Goal: Task Accomplishment & Management: Manage account settings

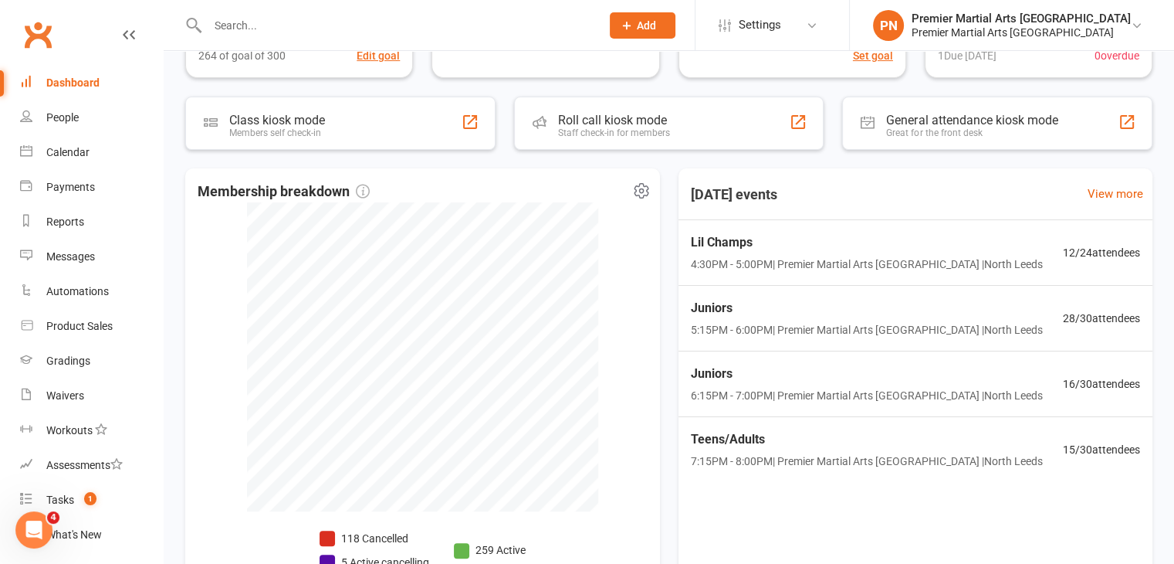
scroll to position [386, 0]
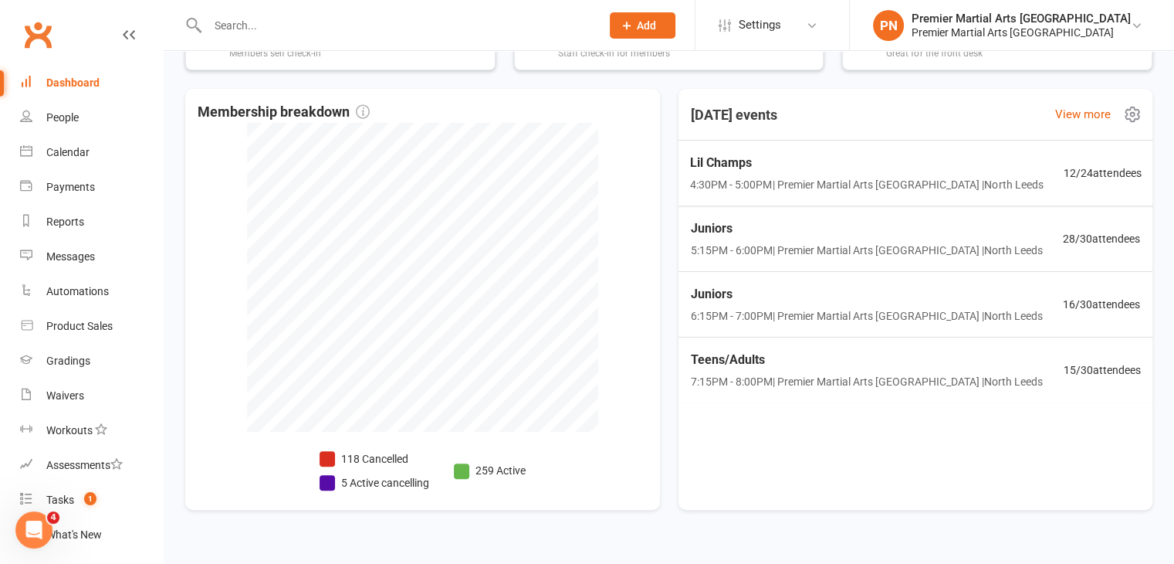
click at [935, 183] on span "4:30PM - 5:00PM | Premier Martial Arts [GEOGRAPHIC_DATA] | [GEOGRAPHIC_DATA]" at bounding box center [866, 184] width 353 height 17
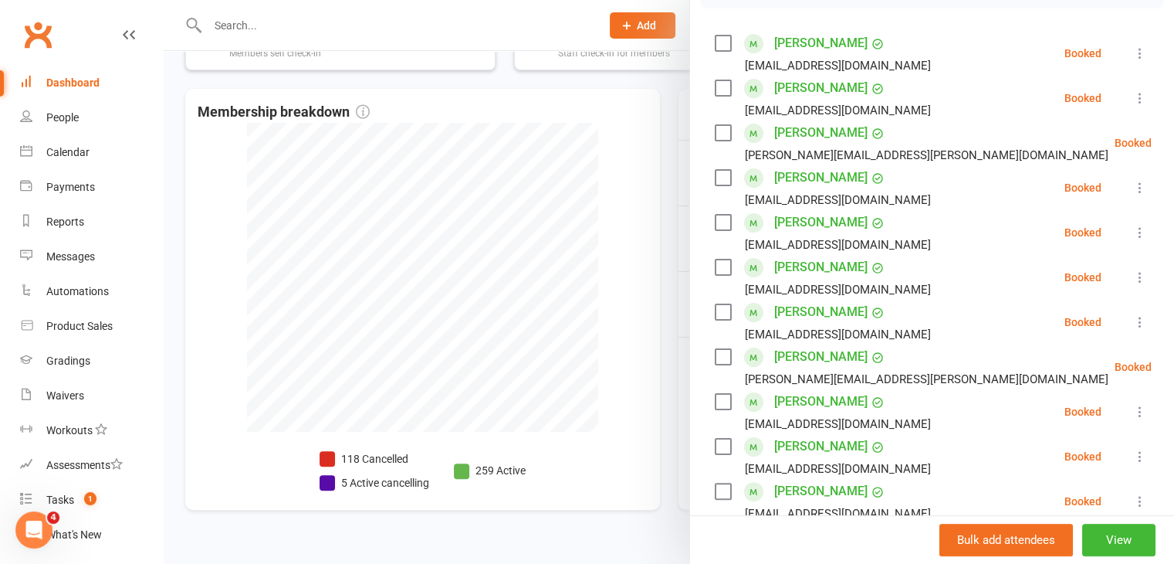
scroll to position [284, 0]
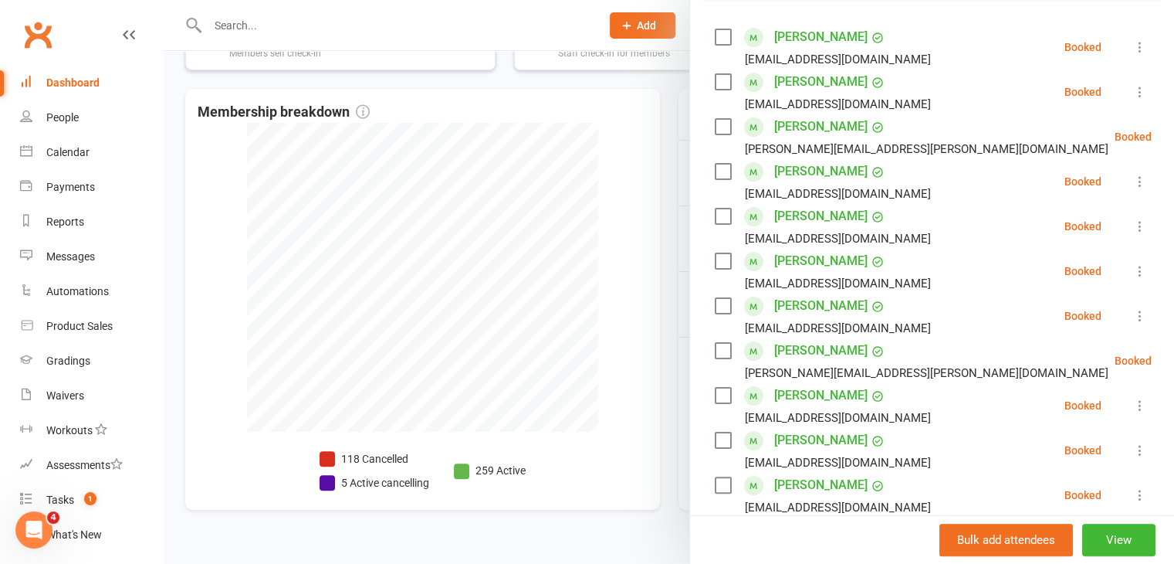
click at [599, 137] on div at bounding box center [669, 282] width 1011 height 564
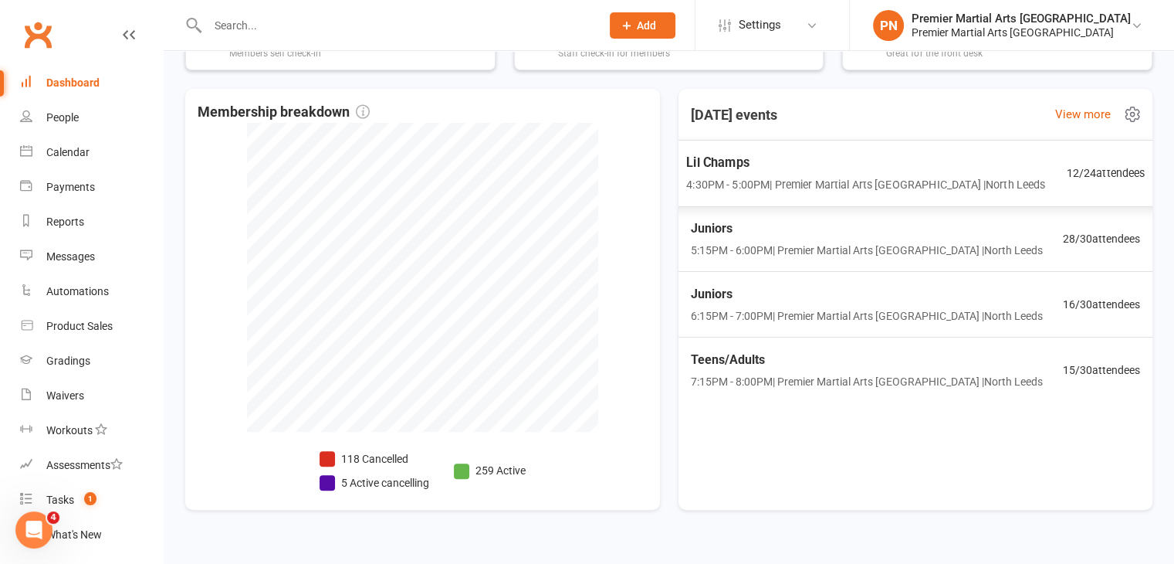
click at [760, 174] on div "Lil Champs 4:30PM - 5:00PM | Premier Martial Arts [GEOGRAPHIC_DATA] | [GEOGRAPH…" at bounding box center [865, 173] width 359 height 41
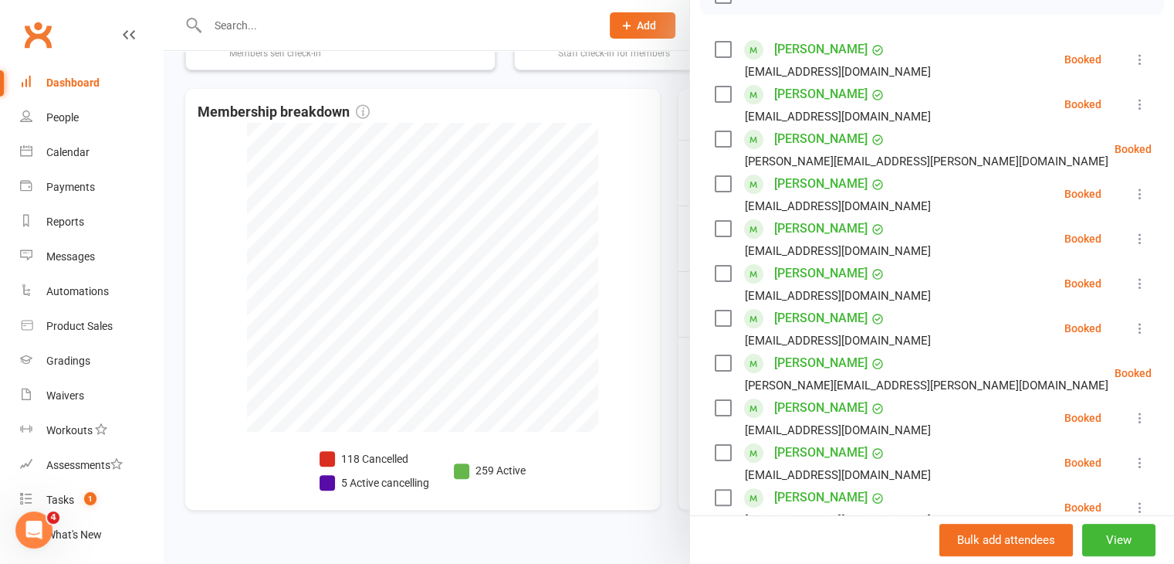
scroll to position [286, 0]
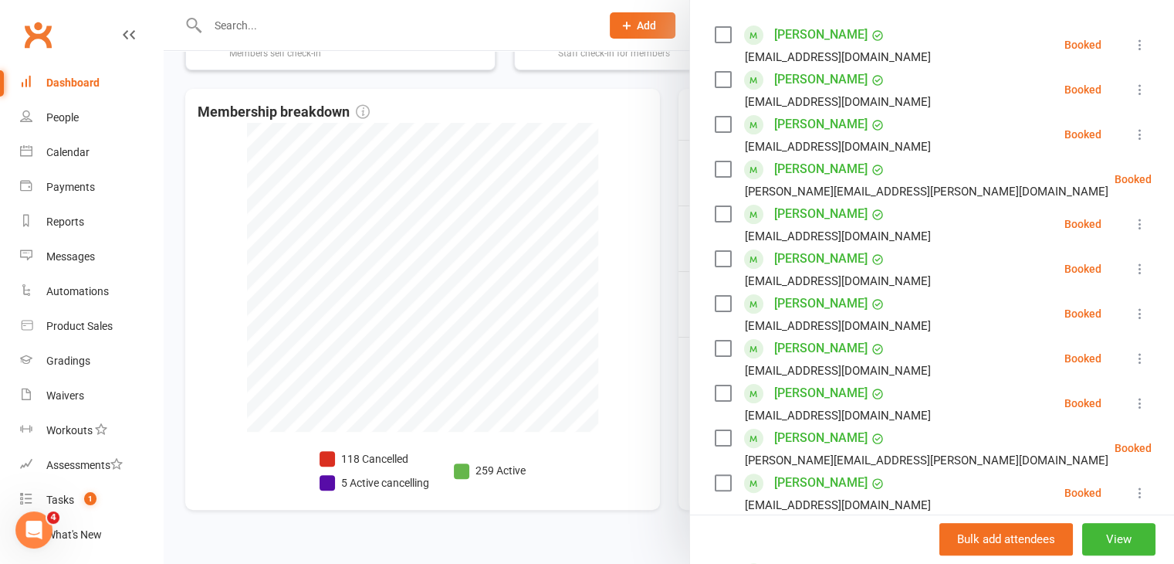
click at [623, 192] on div at bounding box center [669, 282] width 1011 height 564
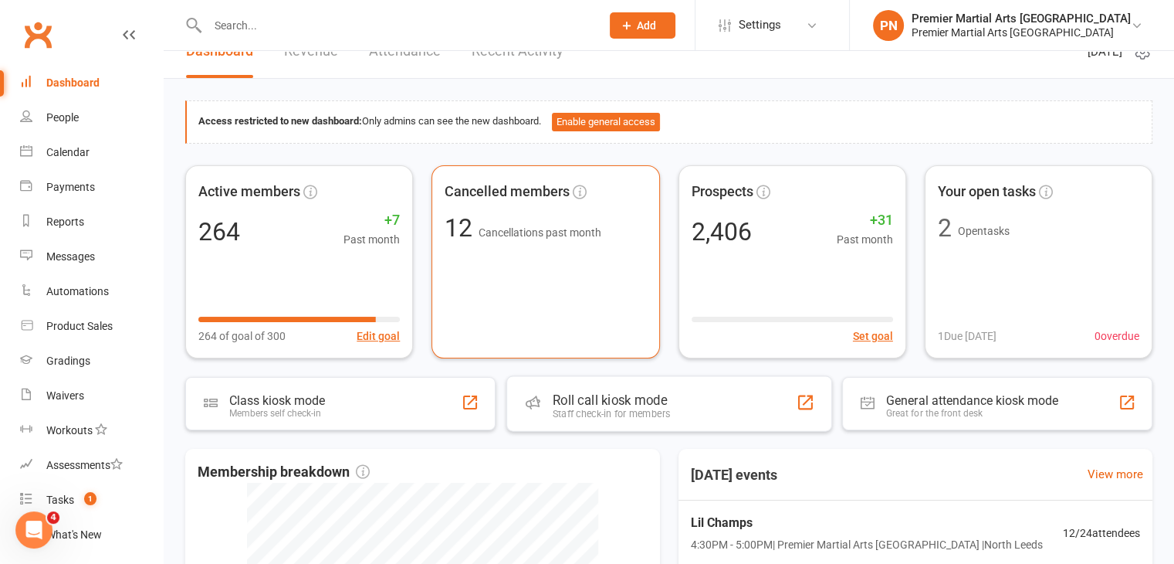
scroll to position [0, 0]
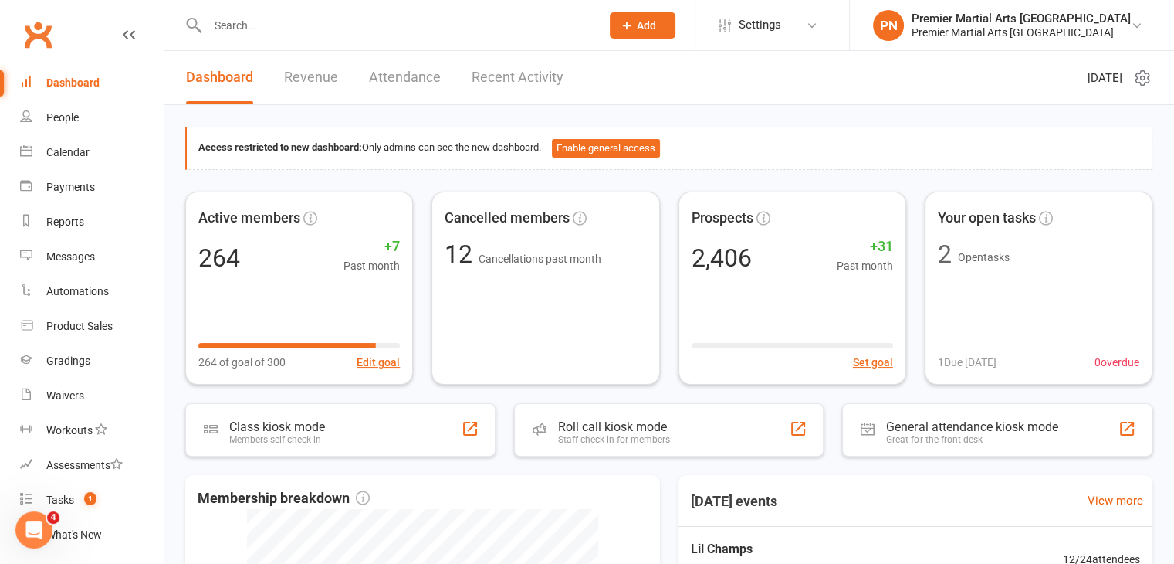
click at [324, 25] on input "text" at bounding box center [396, 26] width 387 height 22
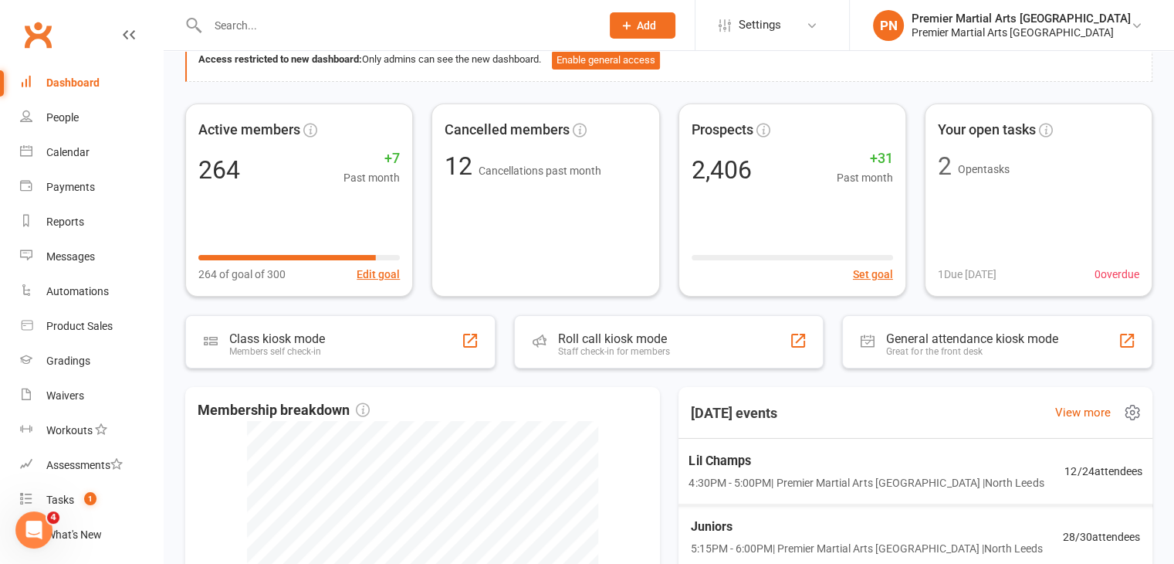
scroll to position [154, 0]
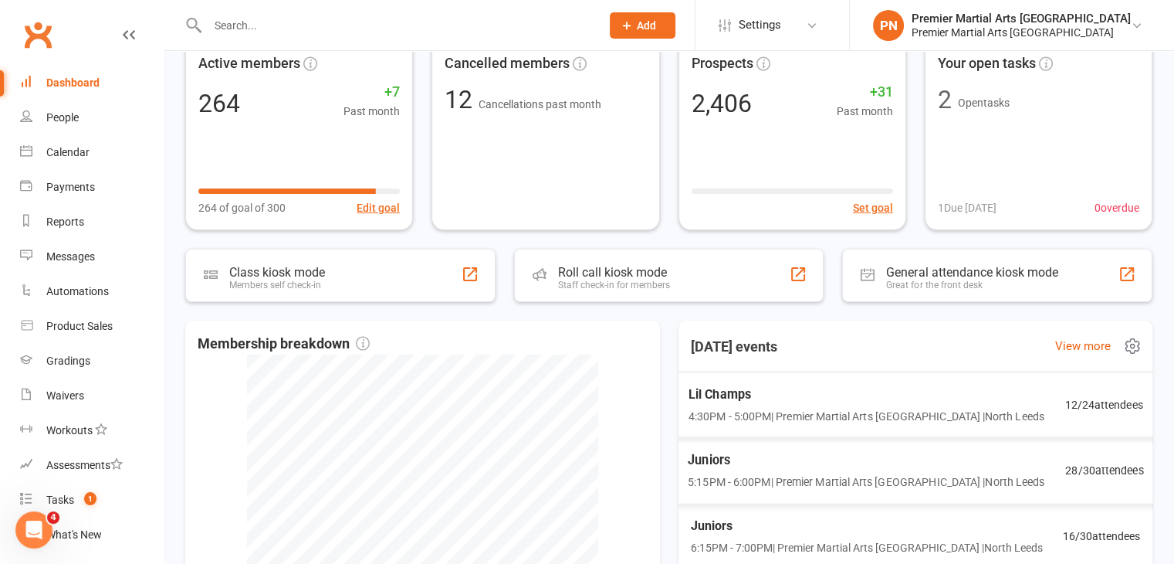
click at [847, 419] on span "4:30PM - 5:00PM | Premier Martial Arts [GEOGRAPHIC_DATA] | [GEOGRAPHIC_DATA]" at bounding box center [867, 417] width 356 height 18
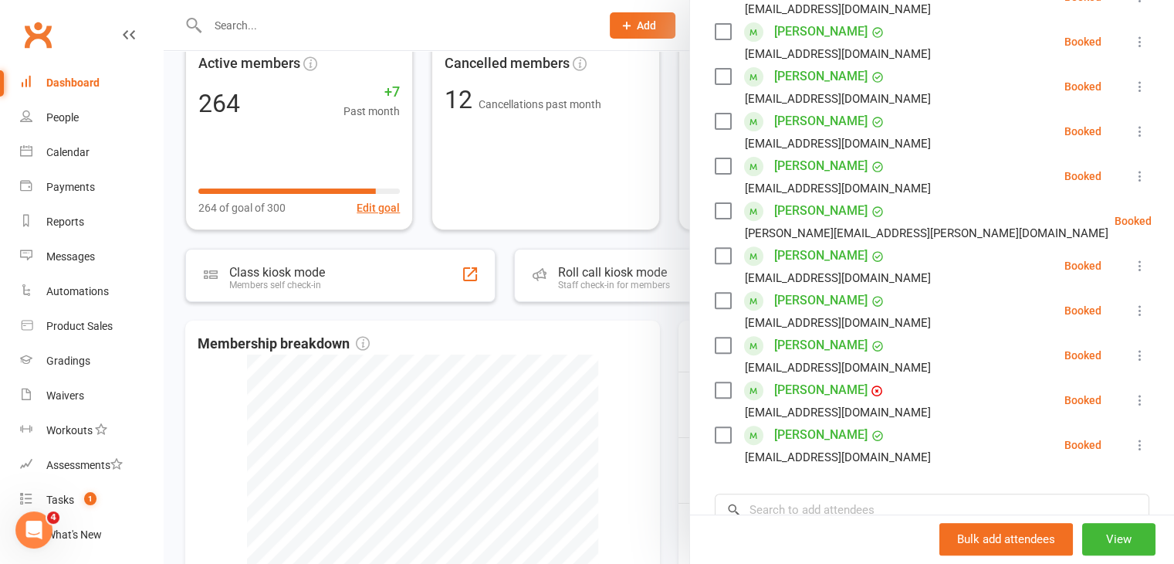
scroll to position [540, 0]
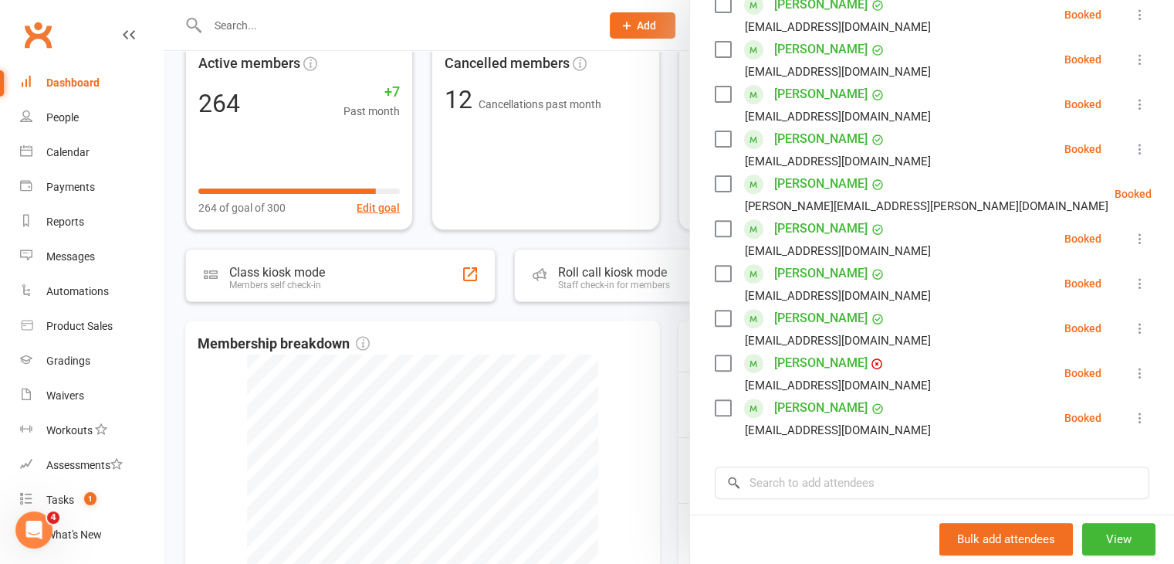
click at [774, 350] on link "[PERSON_NAME]" at bounding box center [820, 362] width 93 height 25
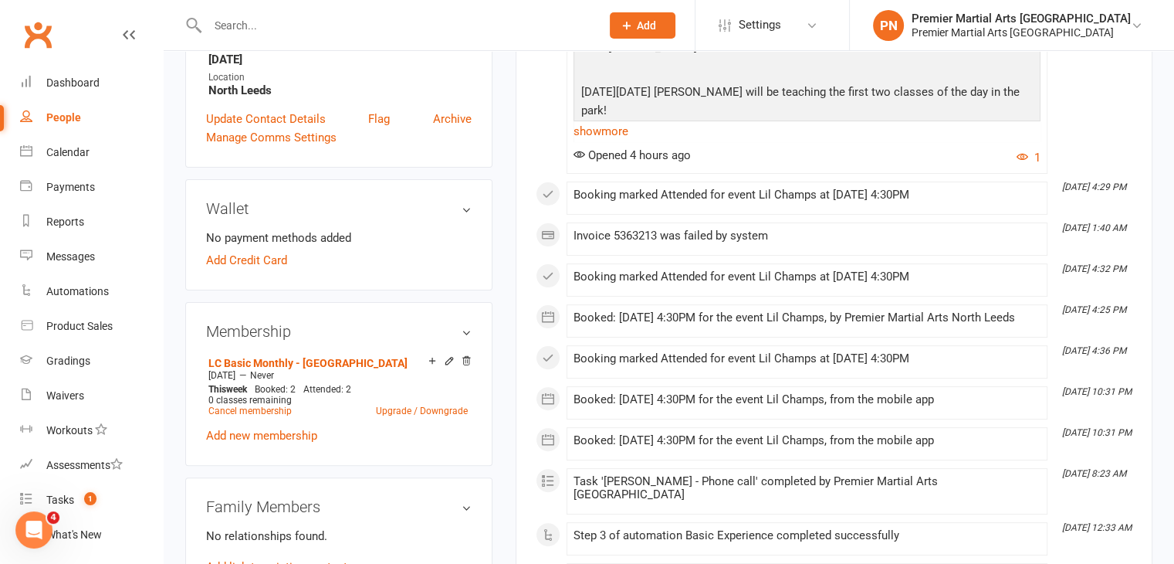
scroll to position [386, 0]
click at [262, 265] on link "Add Credit Card" at bounding box center [246, 259] width 81 height 19
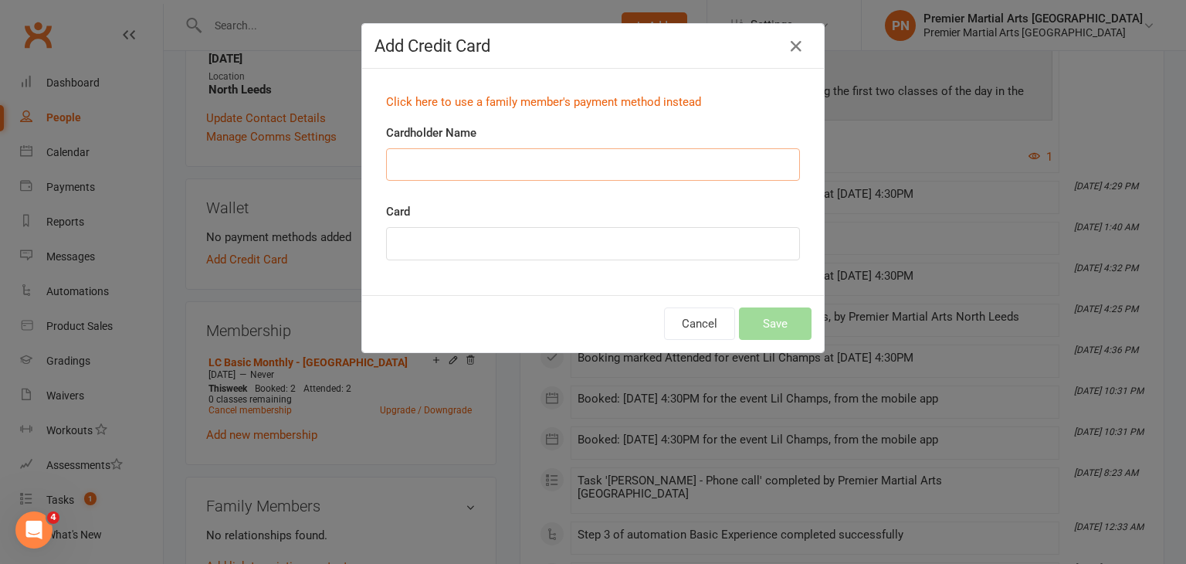
click at [430, 171] on input "Cardholder Name" at bounding box center [593, 164] width 414 height 32
type input "[PERSON_NAME]"
click at [772, 325] on button "Save" at bounding box center [775, 323] width 73 height 32
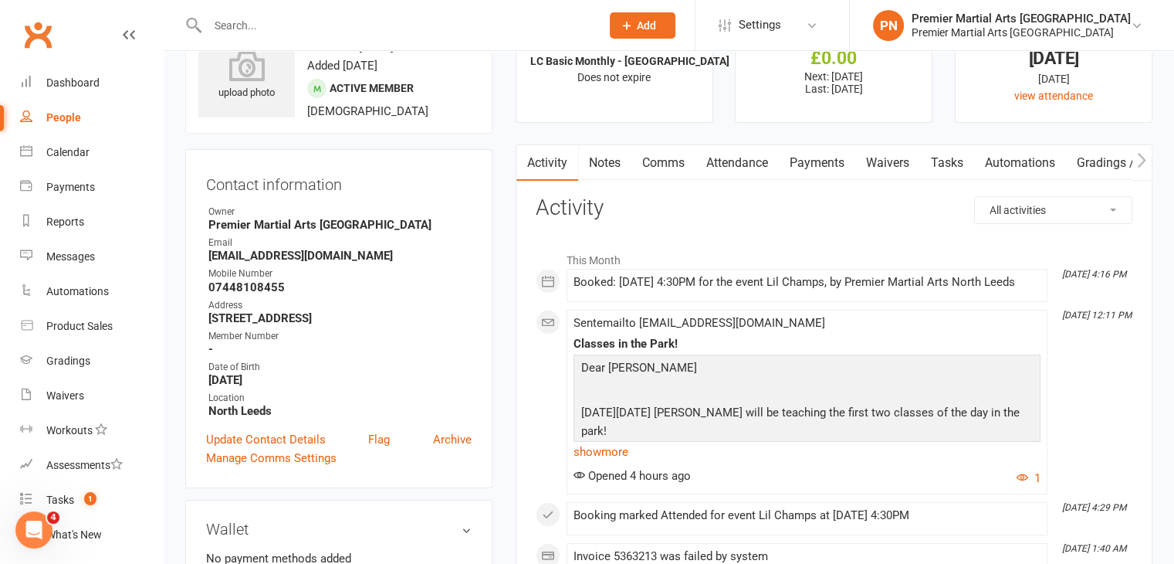
scroll to position [0, 0]
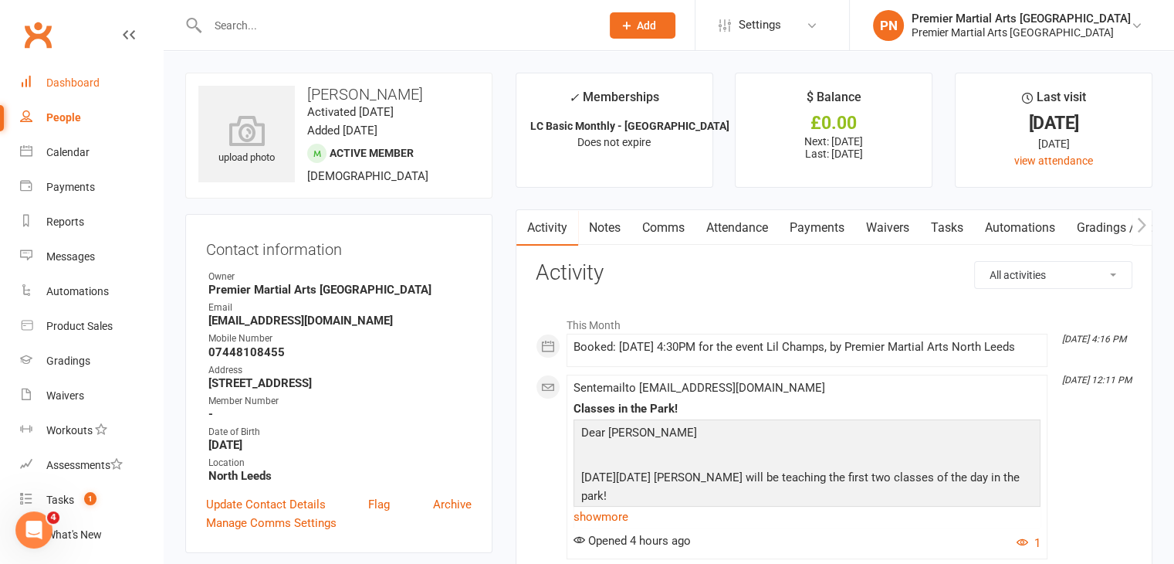
click at [91, 90] on link "Dashboard" at bounding box center [91, 83] width 143 height 35
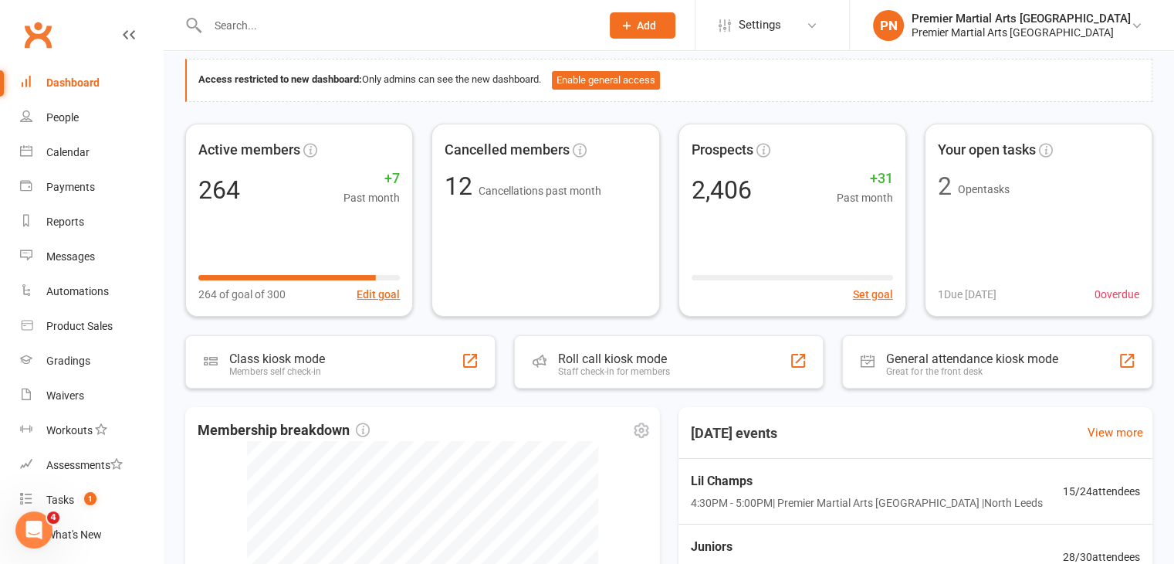
scroll to position [154, 0]
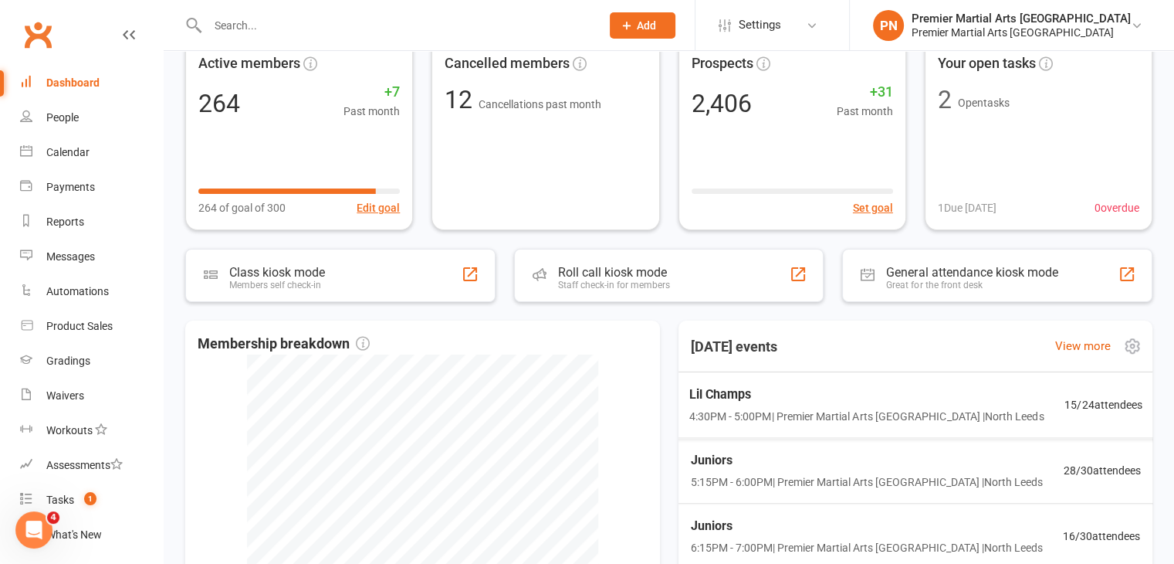
click at [855, 408] on span "4:30PM - 5:00PM | Premier Martial Arts [GEOGRAPHIC_DATA] | [GEOGRAPHIC_DATA]" at bounding box center [866, 417] width 355 height 18
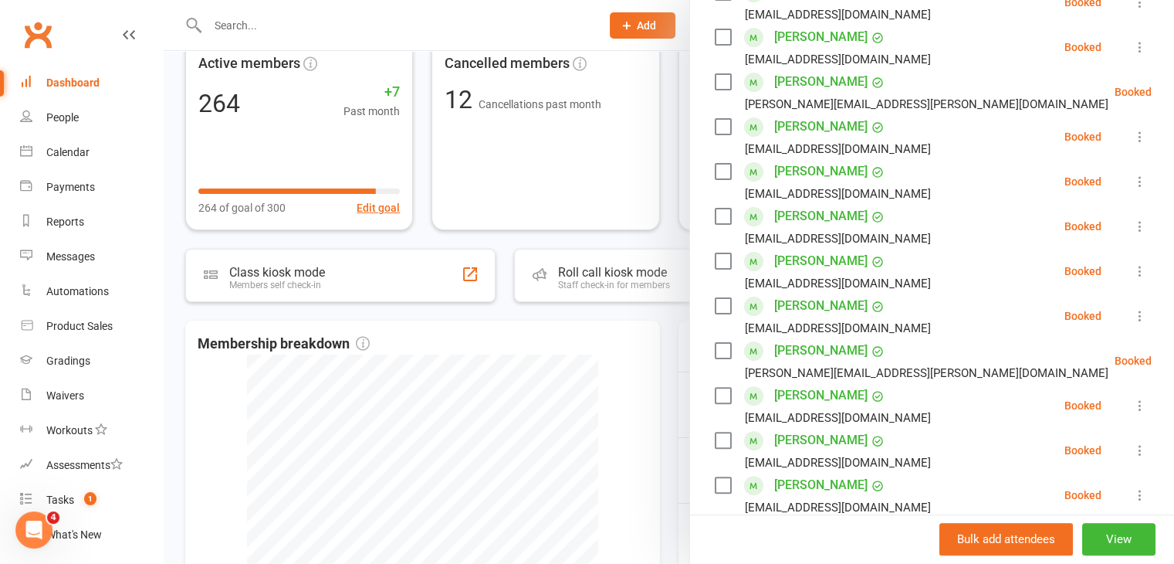
scroll to position [463, 0]
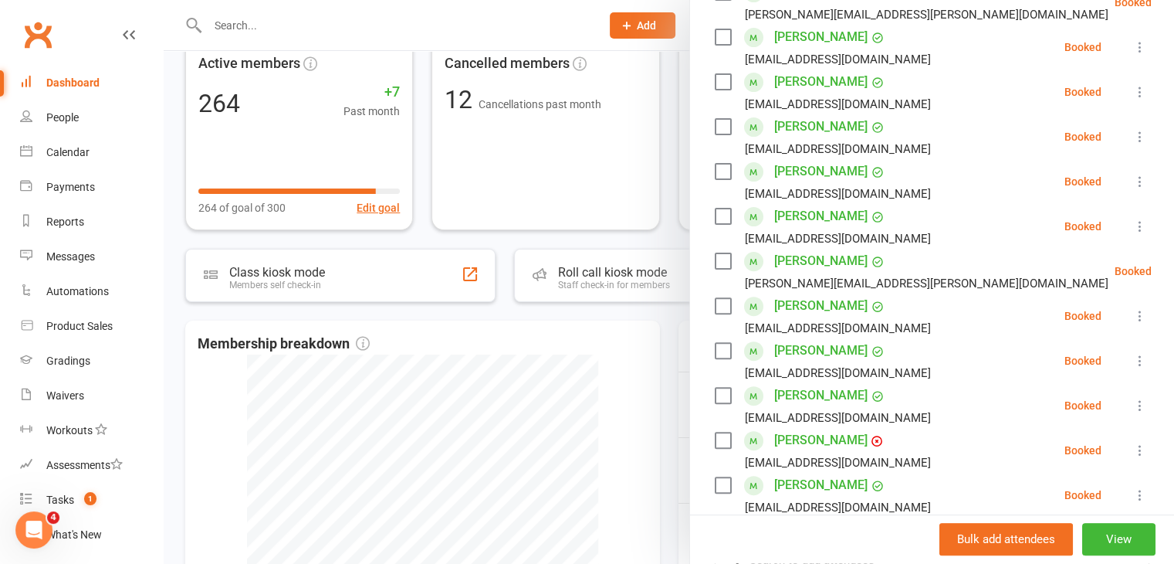
click at [716, 432] on label at bounding box center [722, 439] width 15 height 15
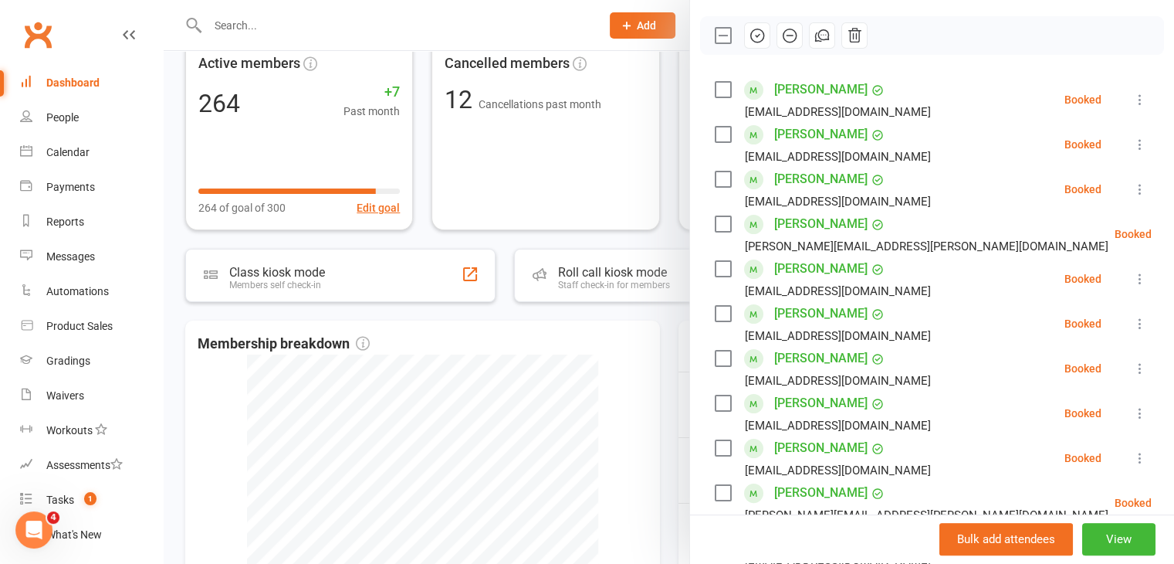
scroll to position [232, 0]
click at [715, 127] on label at bounding box center [722, 134] width 15 height 15
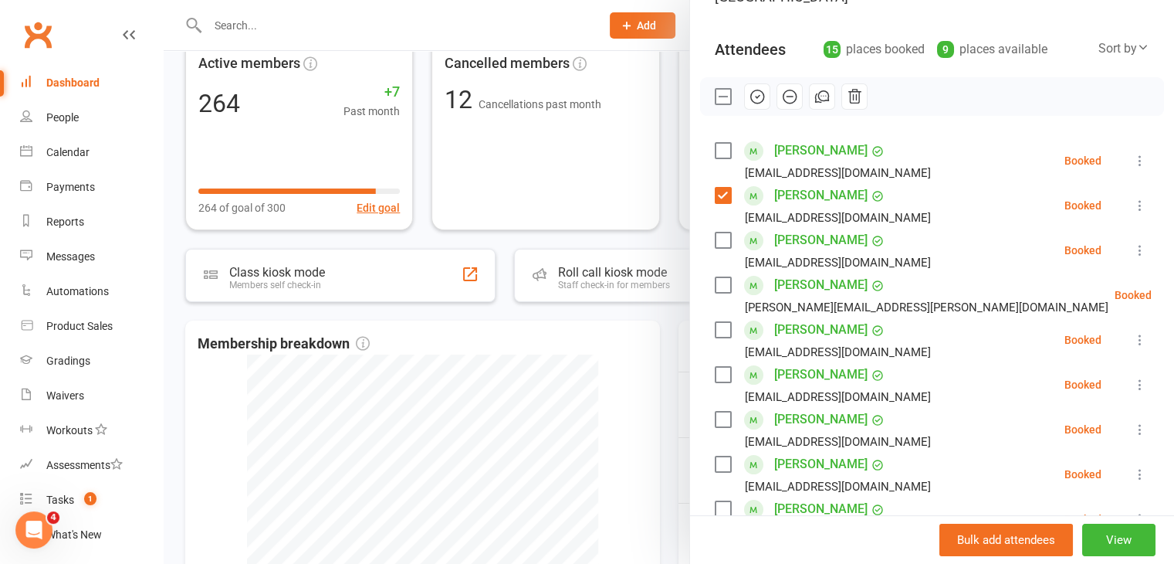
scroll to position [154, 0]
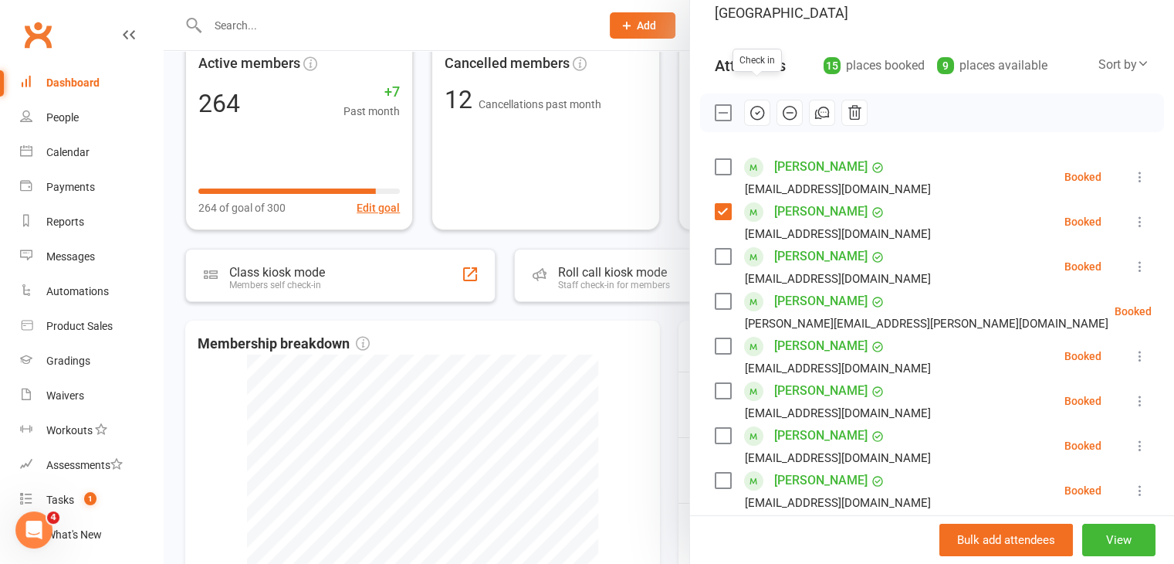
click at [752, 104] on icon "button" at bounding box center [757, 112] width 17 height 17
click at [715, 338] on label at bounding box center [722, 345] width 15 height 15
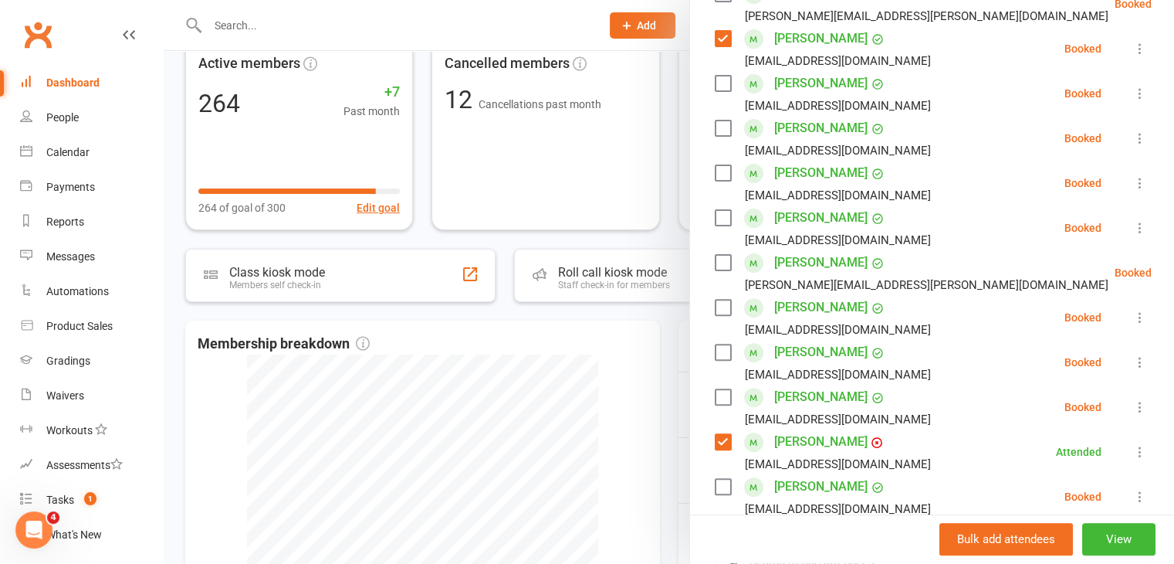
scroll to position [463, 0]
click at [718, 388] on label at bounding box center [722, 395] width 15 height 15
click at [721, 343] on label at bounding box center [722, 350] width 15 height 15
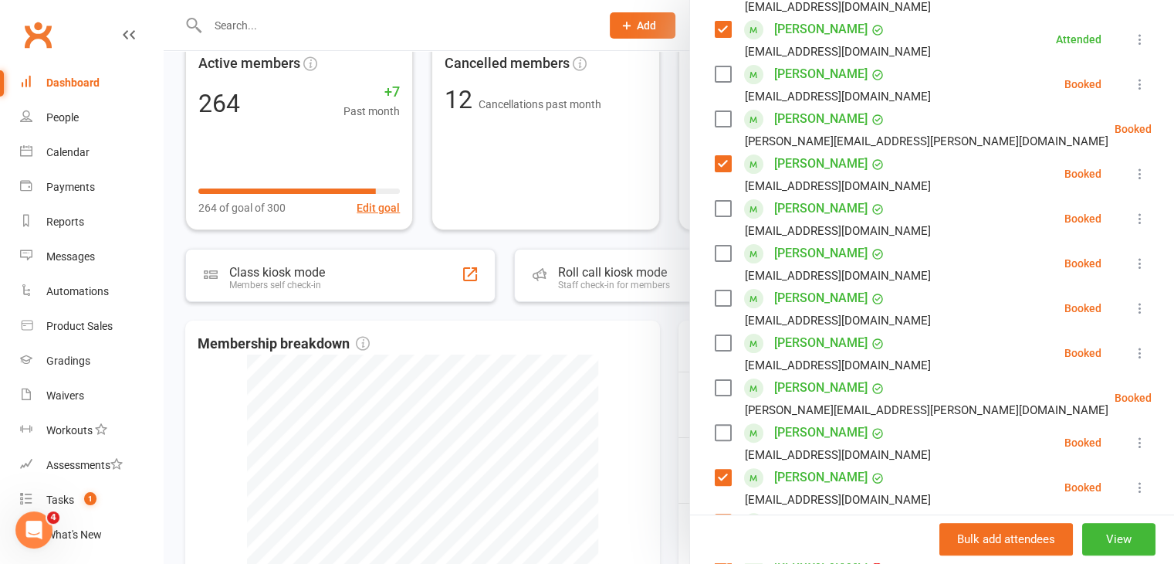
scroll to position [232, 0]
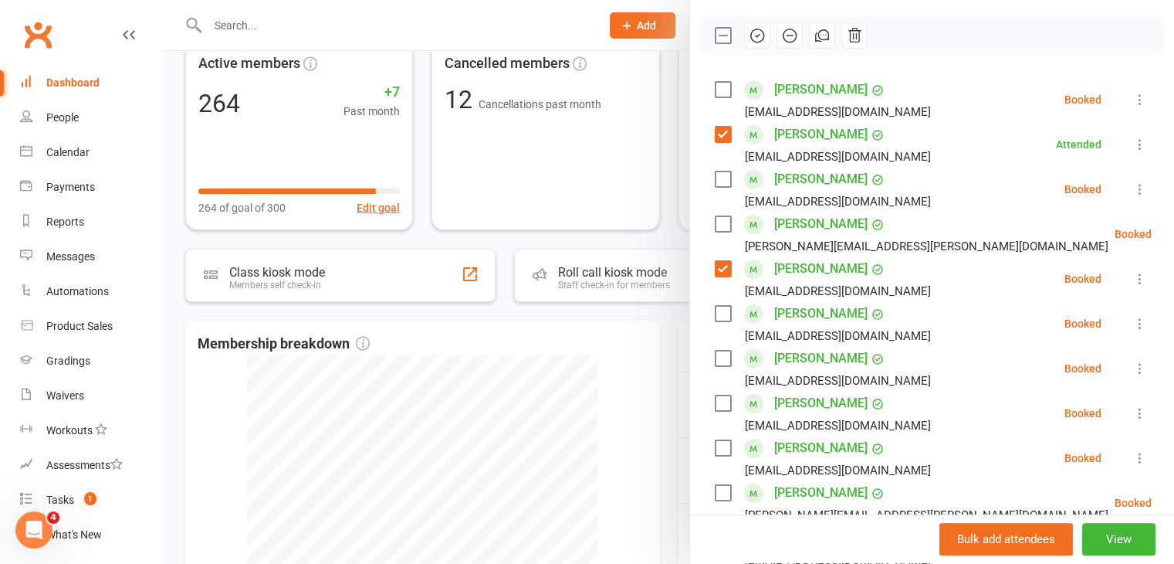
drag, startPoint x: 750, startPoint y: 13, endPoint x: 648, endPoint y: 87, distance: 126.0
click at [757, 34] on icon "button" at bounding box center [758, 35] width 2 height 2
click at [720, 395] on label at bounding box center [722, 402] width 15 height 15
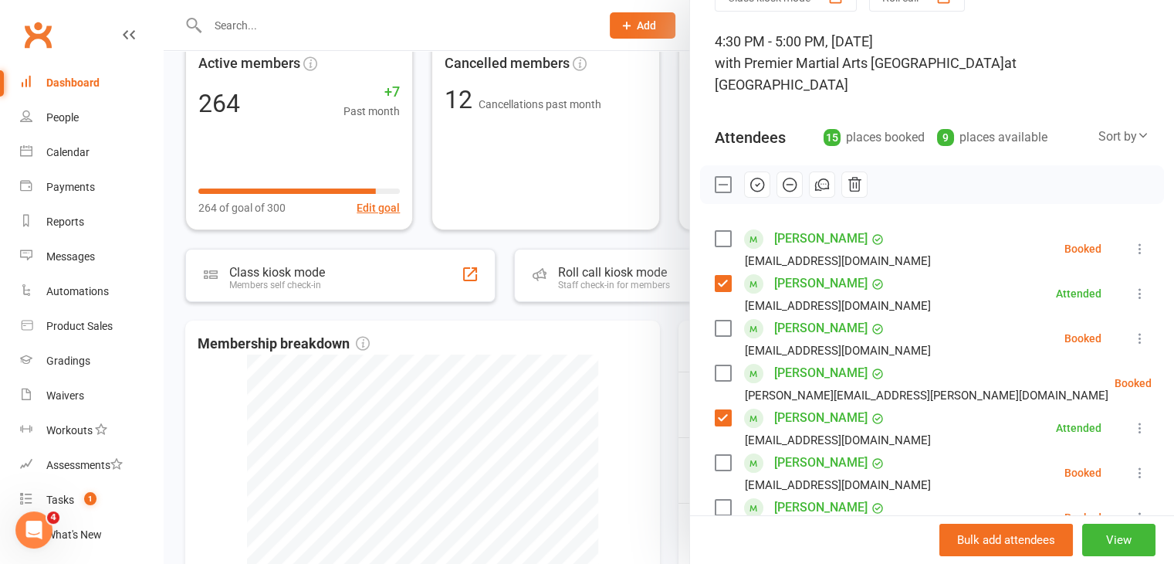
scroll to position [0, 0]
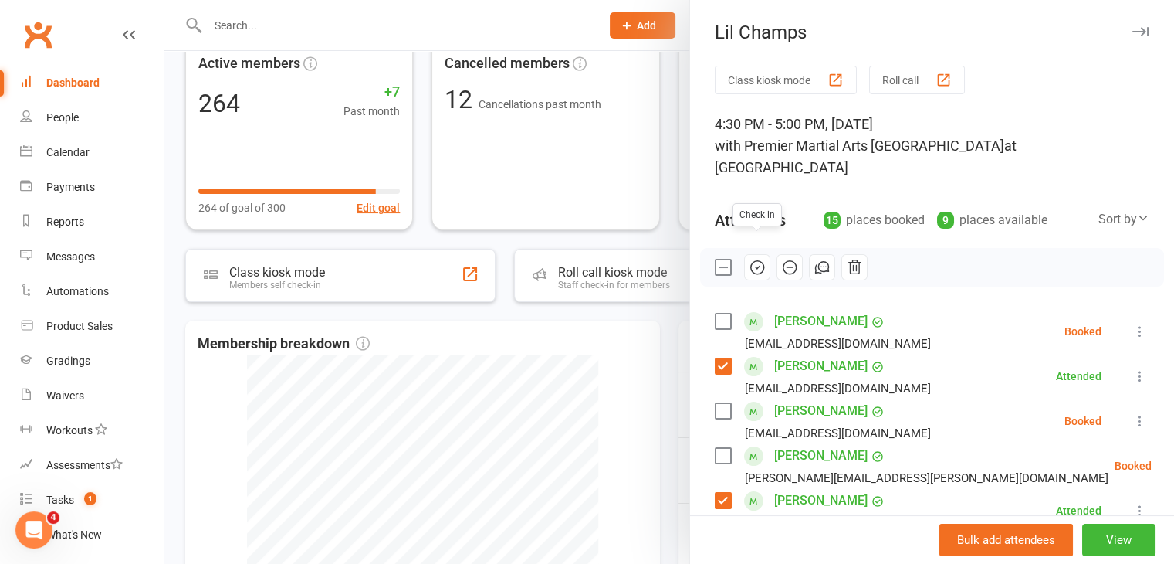
click at [753, 259] on icon "button" at bounding box center [757, 267] width 17 height 17
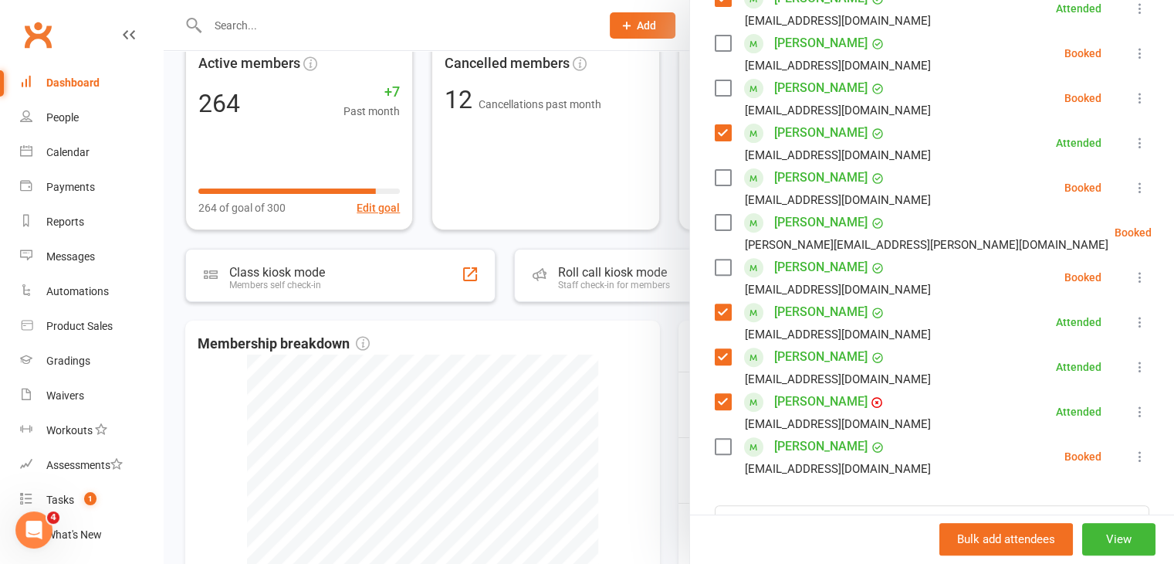
scroll to position [540, 0]
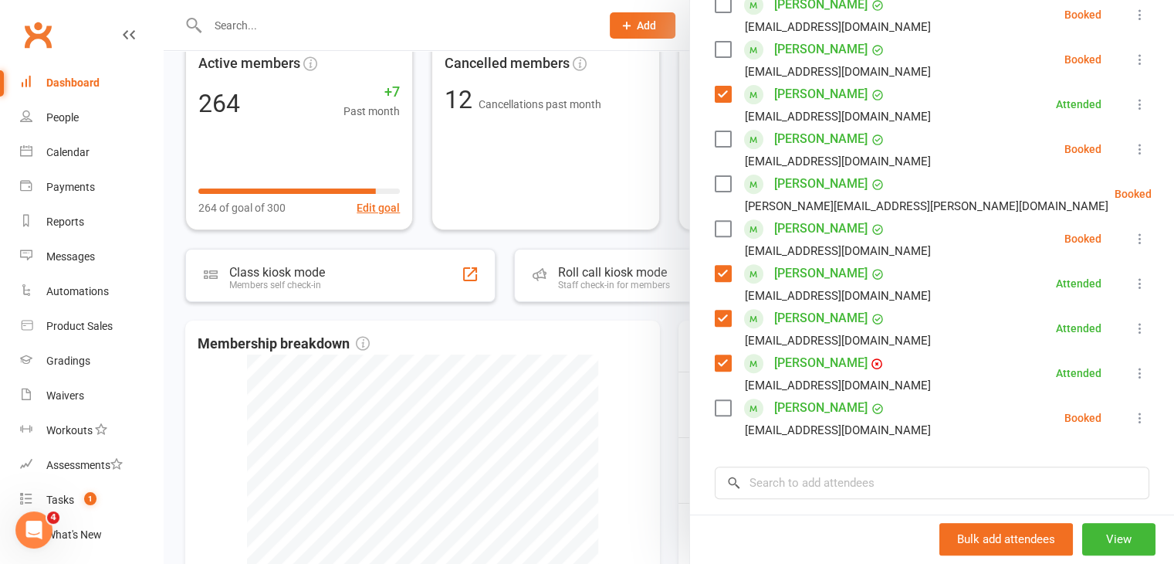
click at [715, 400] on label at bounding box center [722, 407] width 15 height 15
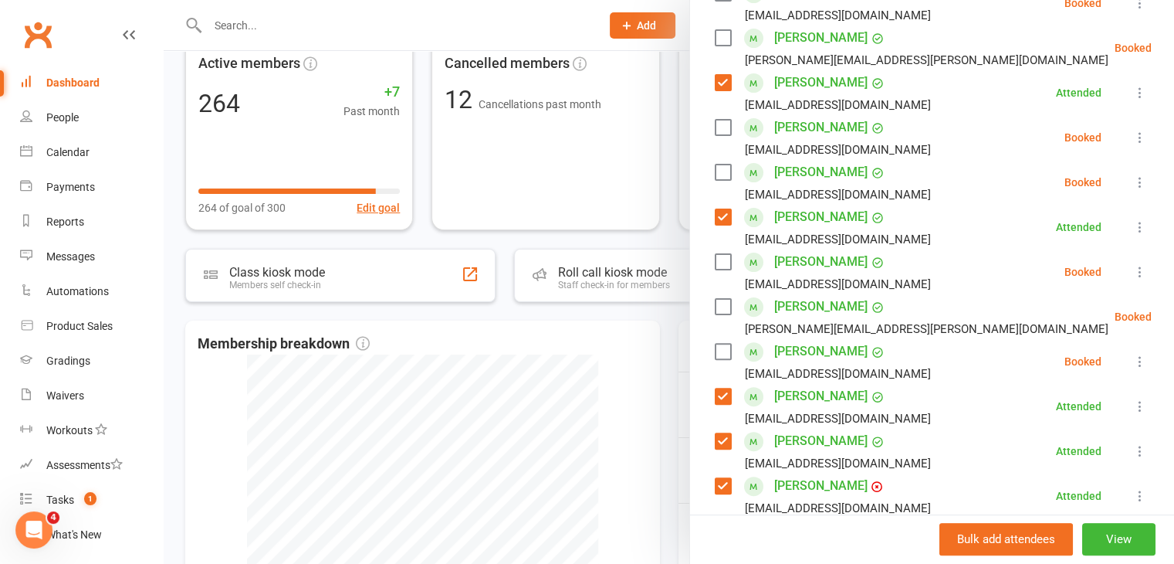
scroll to position [309, 0]
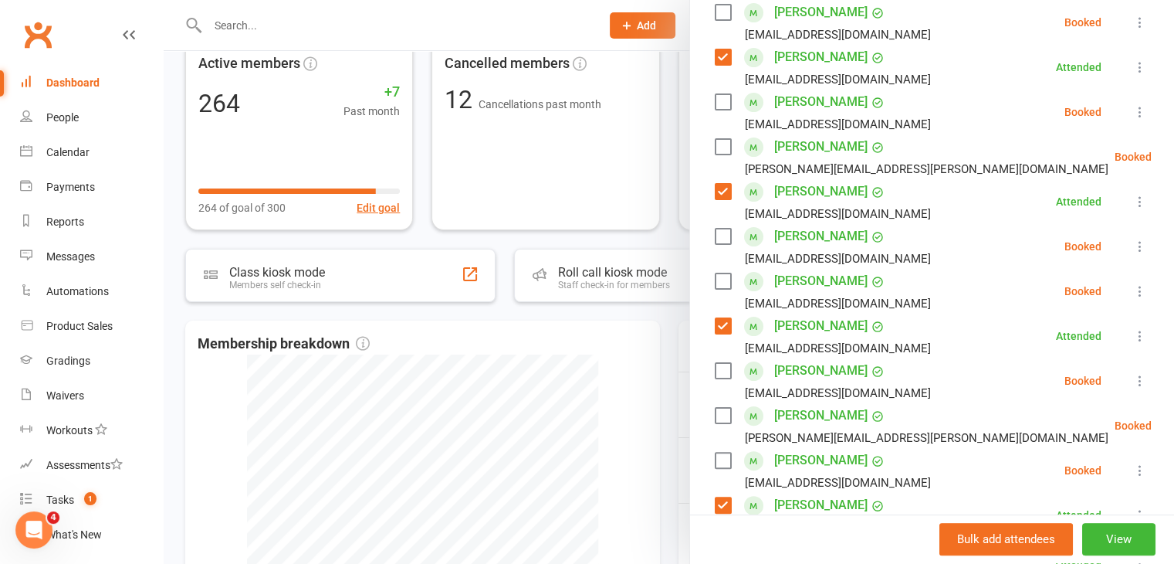
click at [715, 452] on label at bounding box center [722, 459] width 15 height 15
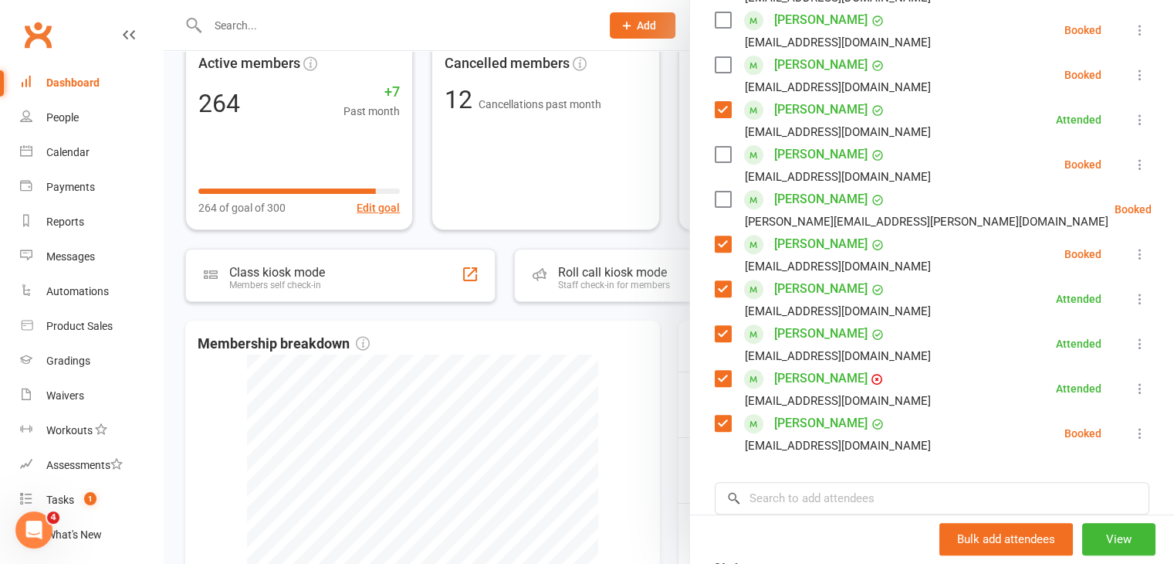
scroll to position [602, 0]
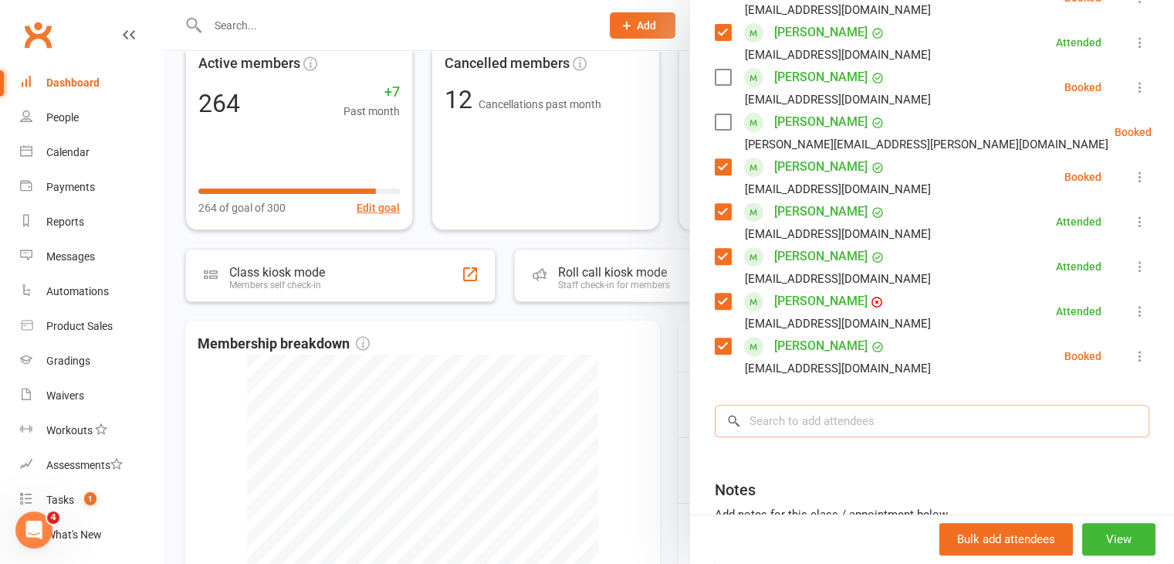
click at [828, 406] on input "search" at bounding box center [932, 421] width 435 height 32
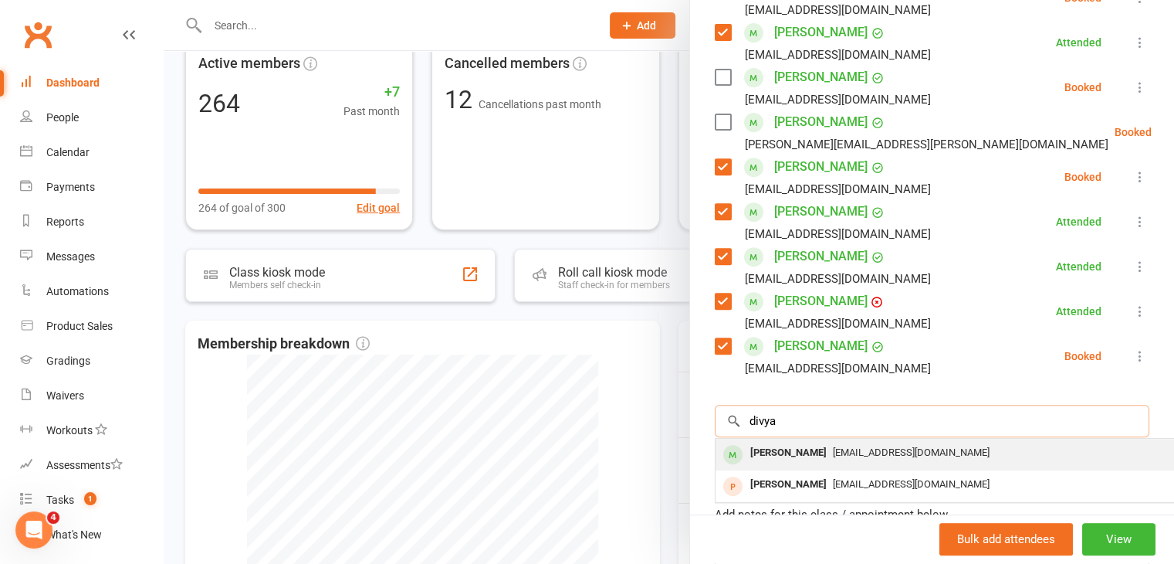
type input "divya"
click at [833, 446] on span "[EMAIL_ADDRESS][DOMAIN_NAME]" at bounding box center [911, 452] width 157 height 12
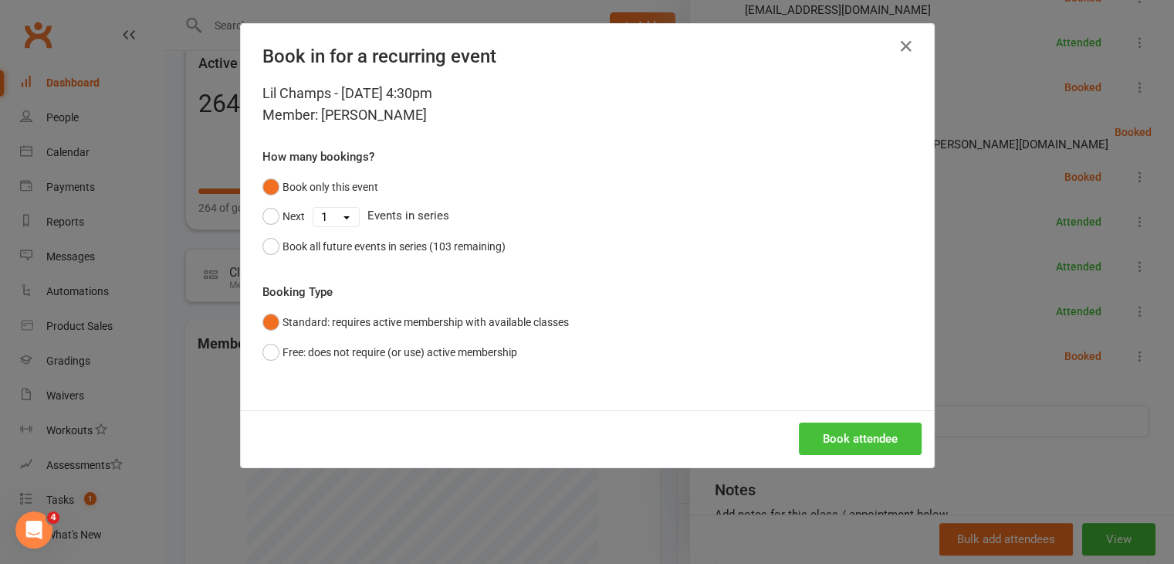
click at [832, 435] on button "Book attendee" at bounding box center [860, 438] width 123 height 32
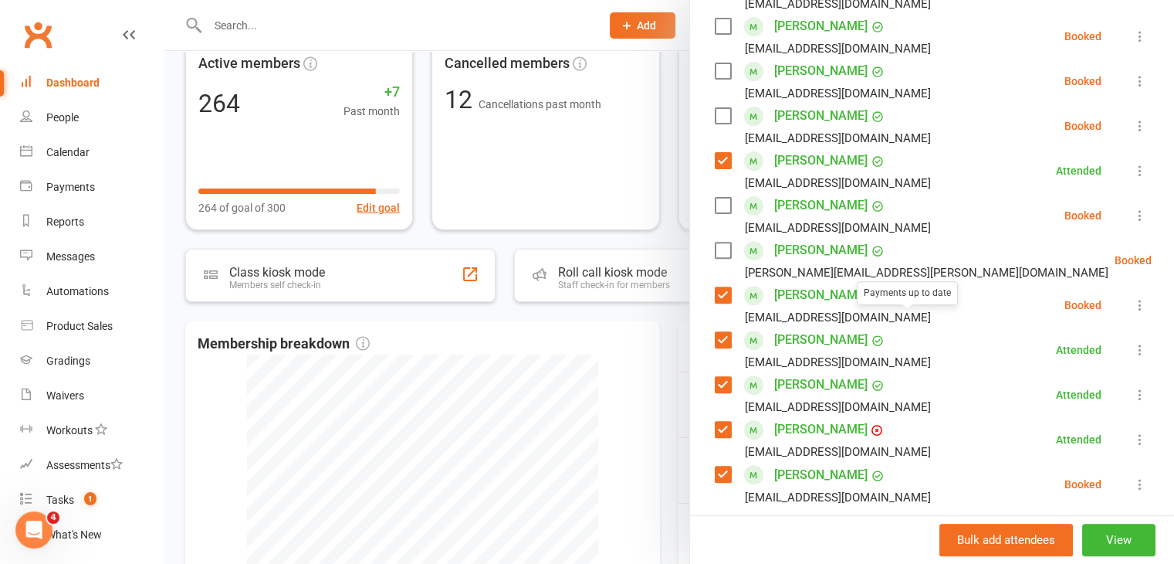
scroll to position [492, 0]
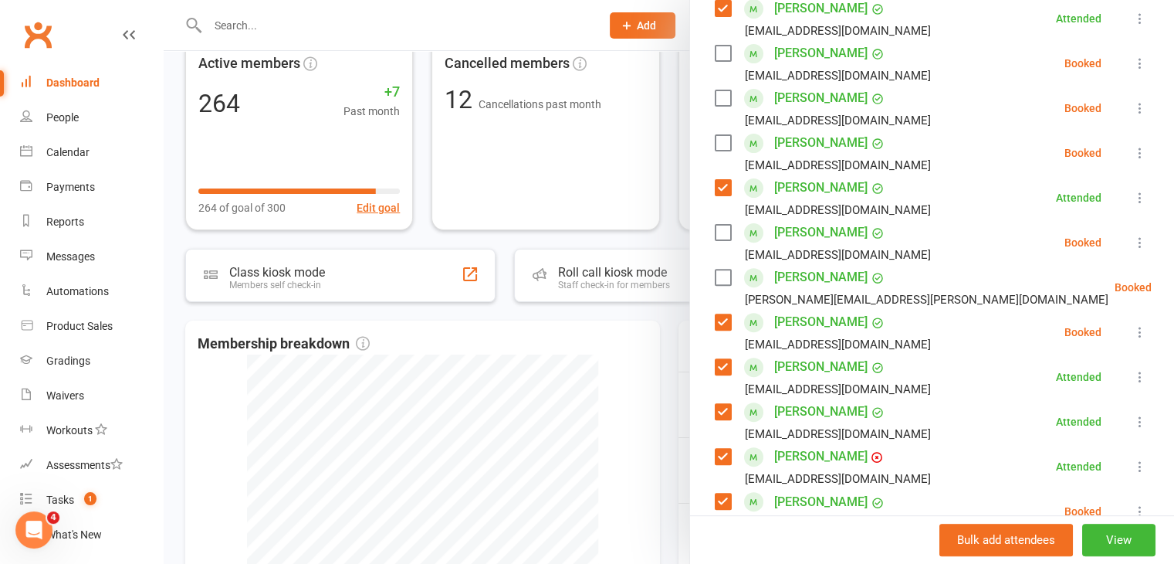
click at [715, 90] on label at bounding box center [722, 97] width 15 height 15
click at [716, 46] on label at bounding box center [722, 53] width 15 height 15
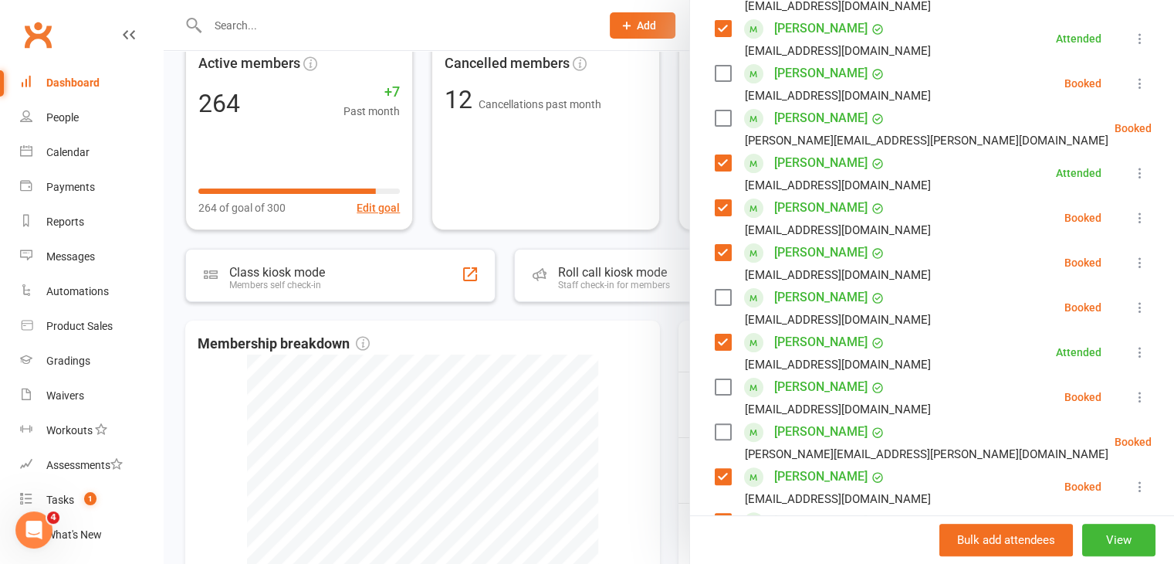
scroll to position [260, 0]
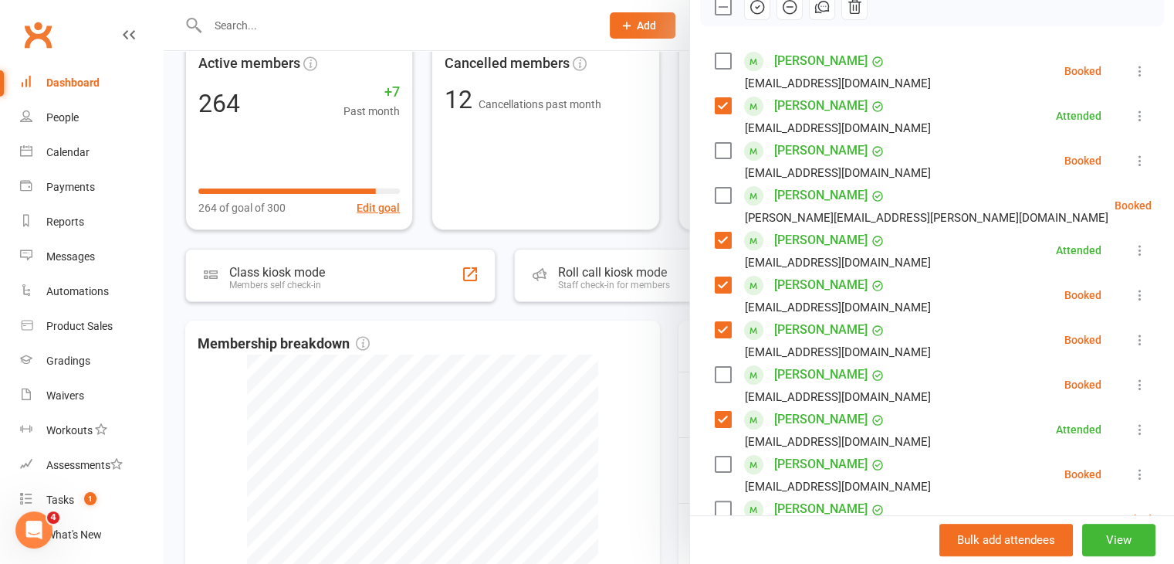
click at [715, 143] on label at bounding box center [722, 150] width 15 height 15
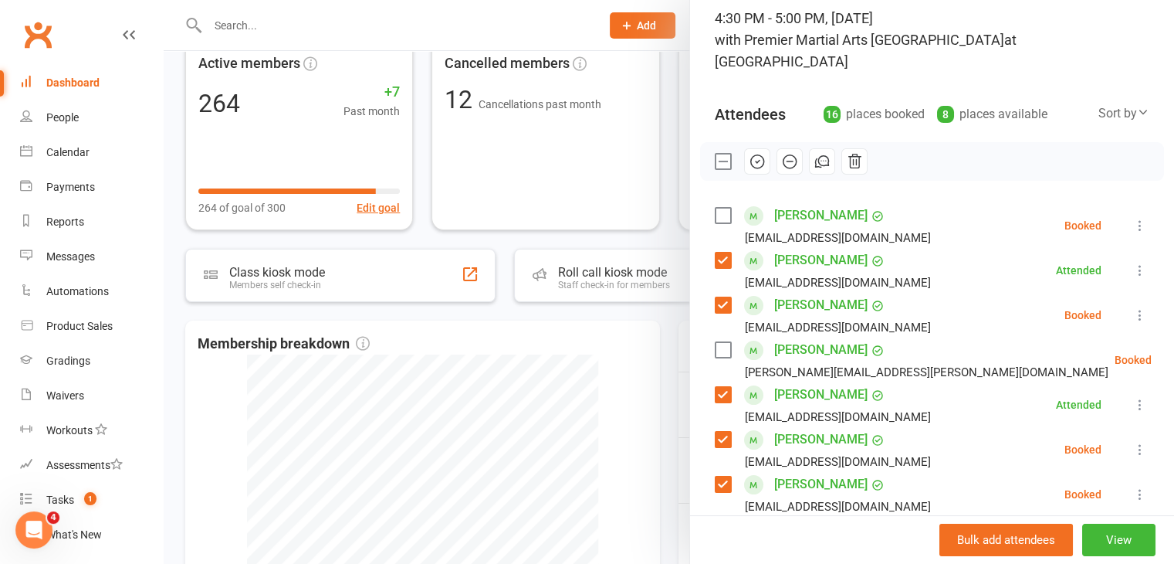
click at [758, 153] on icon "button" at bounding box center [757, 161] width 17 height 17
